Goal: Check status

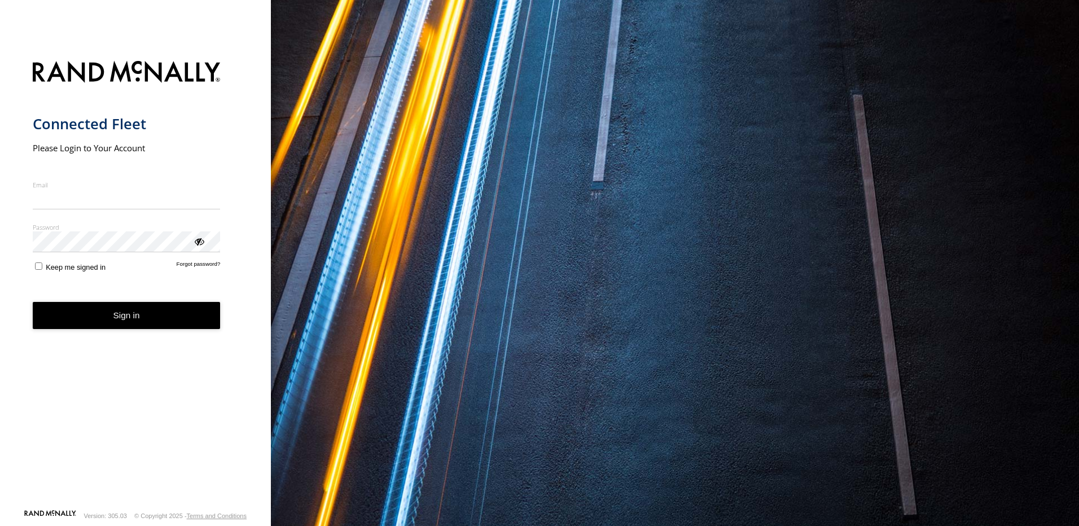
type input "**********"
click at [122, 326] on button "Sign in" at bounding box center [127, 316] width 188 height 28
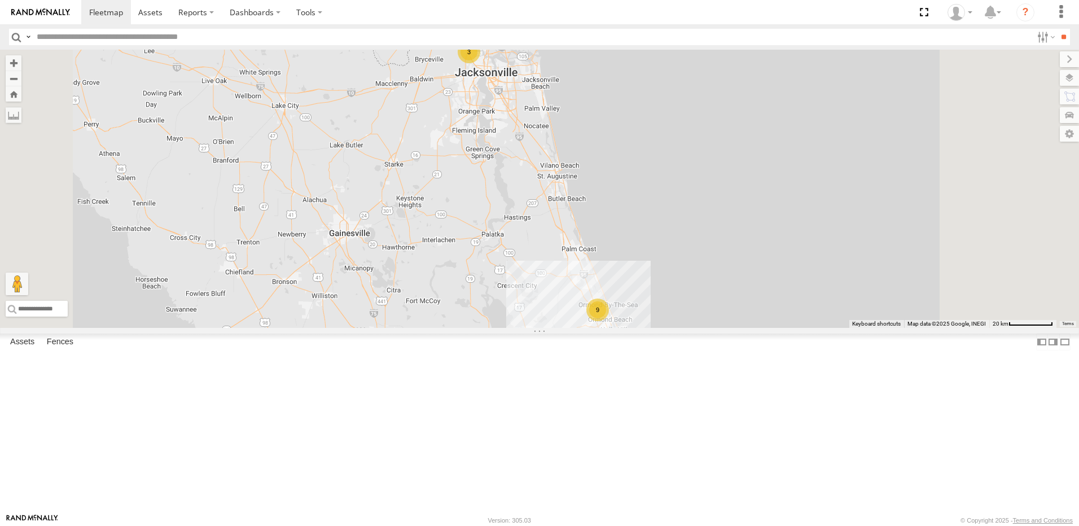
click at [480, 63] on div "3" at bounding box center [469, 52] width 23 height 23
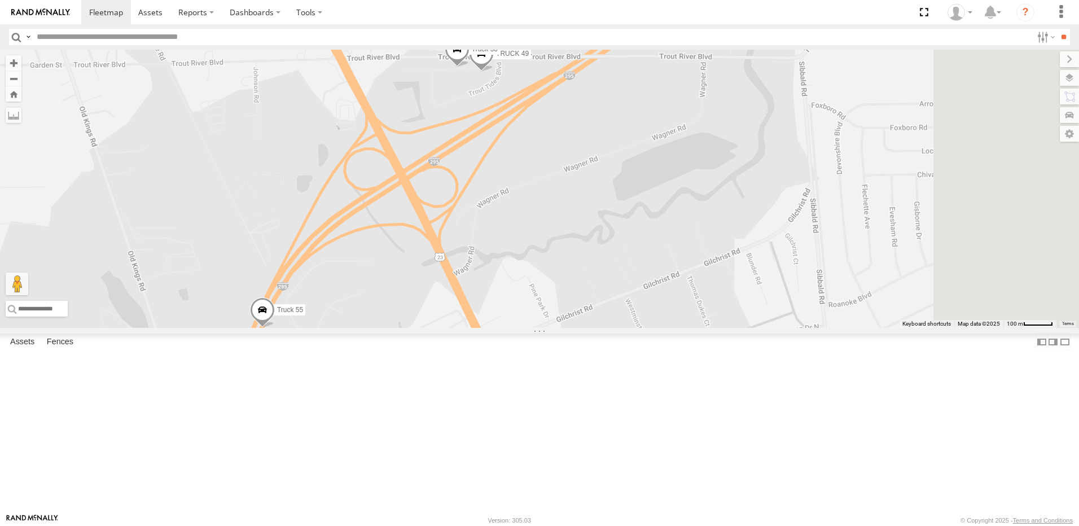
drag, startPoint x: 571, startPoint y: 174, endPoint x: 388, endPoint y: 189, distance: 183.4
click at [388, 189] on div "TRUCK 49 Truck 55 Truck 50" at bounding box center [539, 189] width 1079 height 278
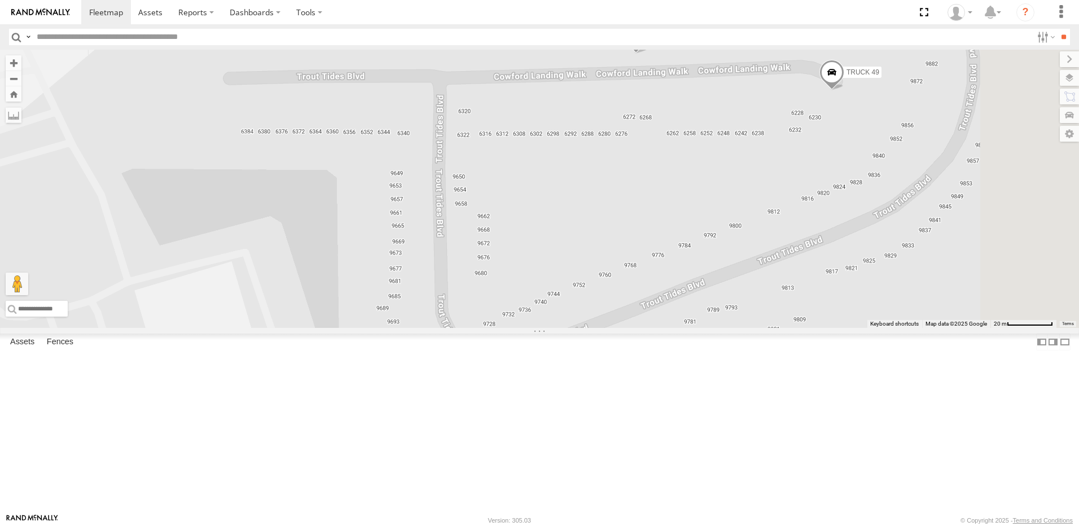
drag, startPoint x: 790, startPoint y: 234, endPoint x: 573, endPoint y: 176, distance: 224.9
click at [573, 176] on div "TRUCK 49 Truck 55 Truck 50" at bounding box center [539, 189] width 1079 height 278
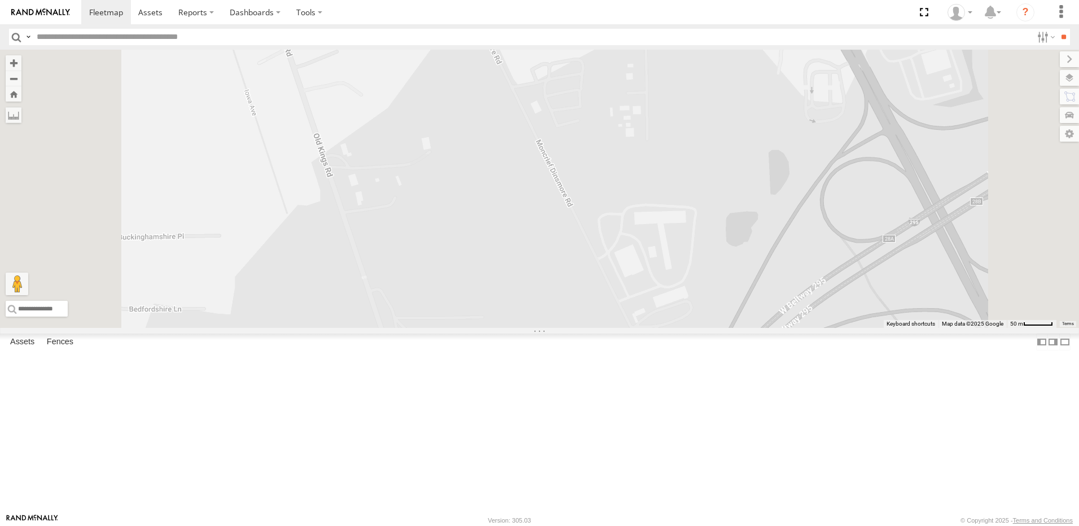
drag, startPoint x: 594, startPoint y: 306, endPoint x: 602, endPoint y: 116, distance: 190.4
click at [607, 174] on div "Truck 55" at bounding box center [539, 189] width 1079 height 278
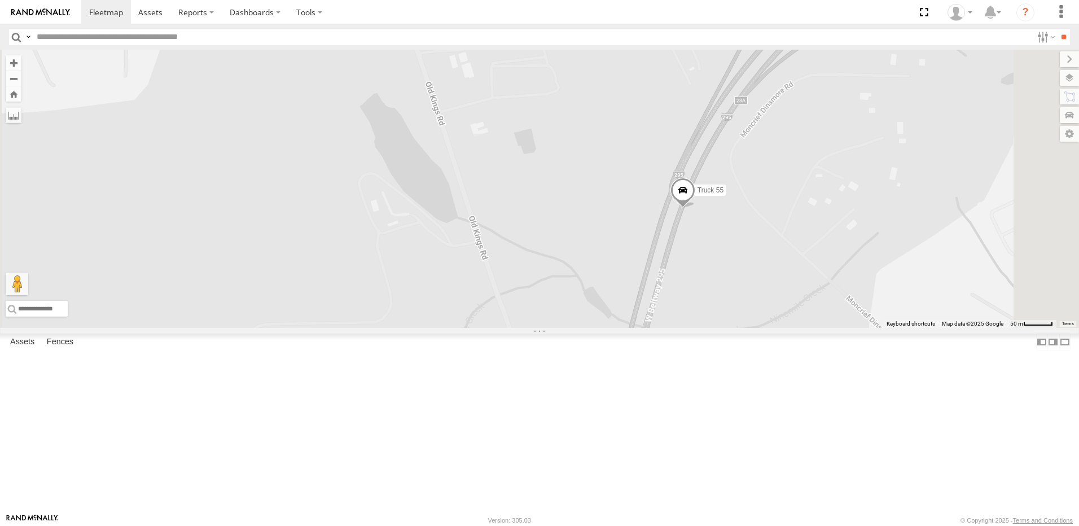
drag, startPoint x: 607, startPoint y: 256, endPoint x: 590, endPoint y: 150, distance: 107.4
click at [597, 159] on div "Truck 55" at bounding box center [539, 189] width 1079 height 278
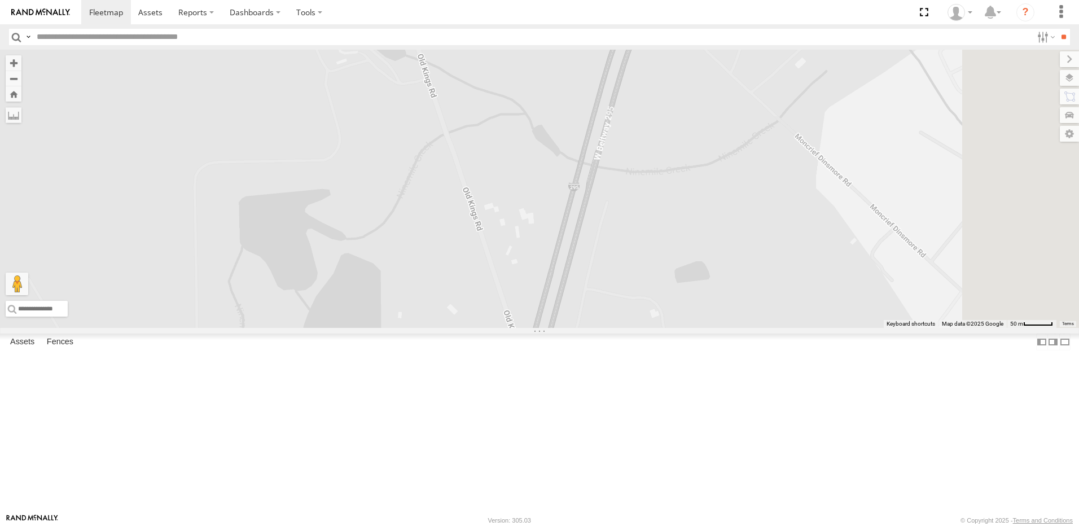
drag, startPoint x: 640, startPoint y: 140, endPoint x: 541, endPoint y: 202, distance: 117.1
click at [542, 201] on div "Truck 55" at bounding box center [539, 189] width 1079 height 278
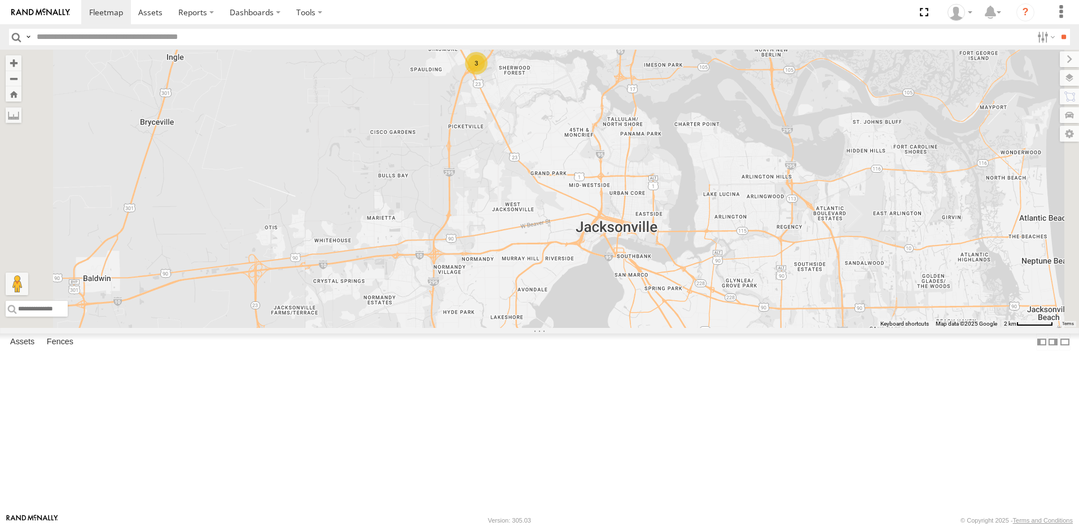
click at [0, 0] on link at bounding box center [0, 0] width 0 height 0
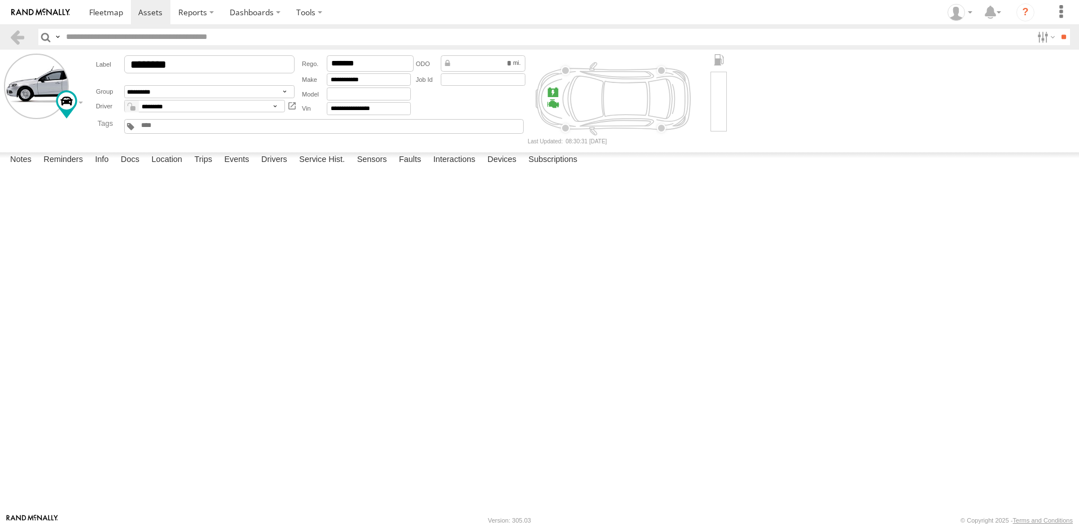
drag, startPoint x: 1040, startPoint y: 156, endPoint x: 592, endPoint y: 32, distance: 465.2
click at [0, 0] on label at bounding box center [0, 0] width 0 height 0
